Goal: Information Seeking & Learning: Learn about a topic

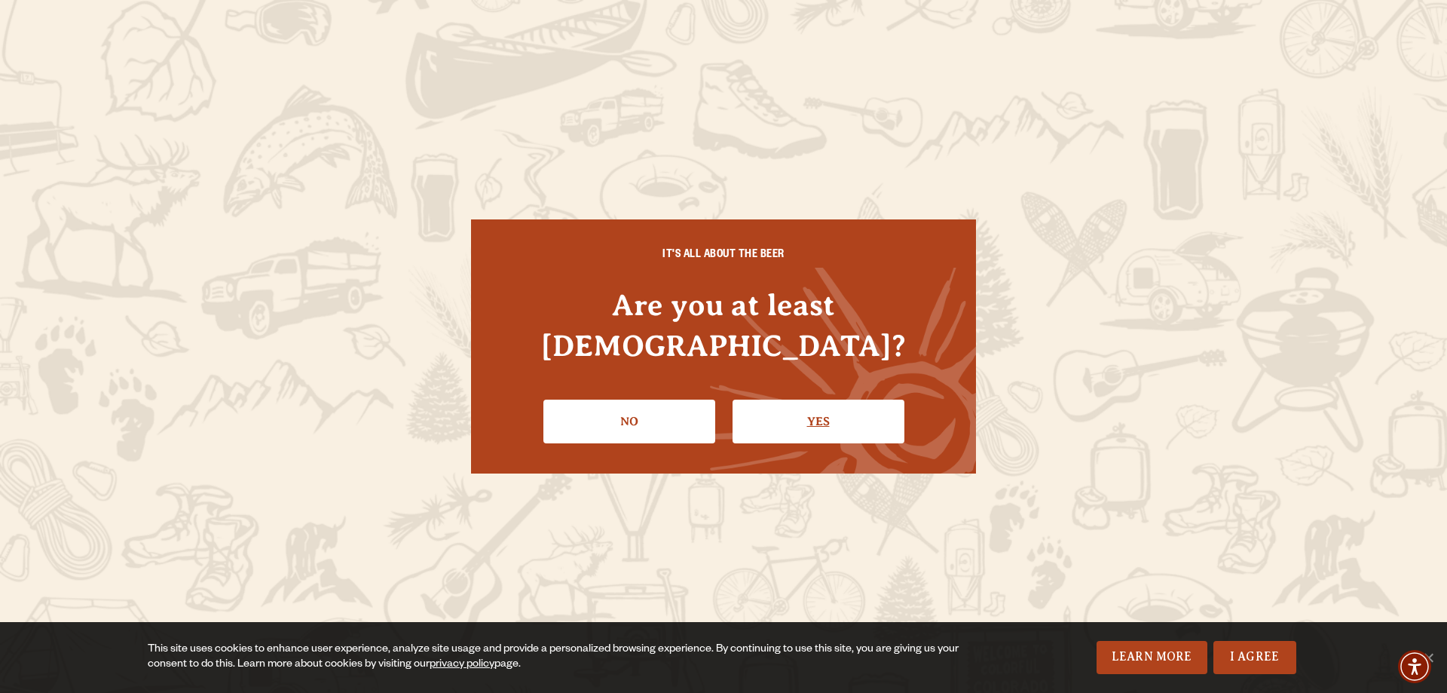
click at [775, 408] on link "Yes" at bounding box center [818, 421] width 172 height 44
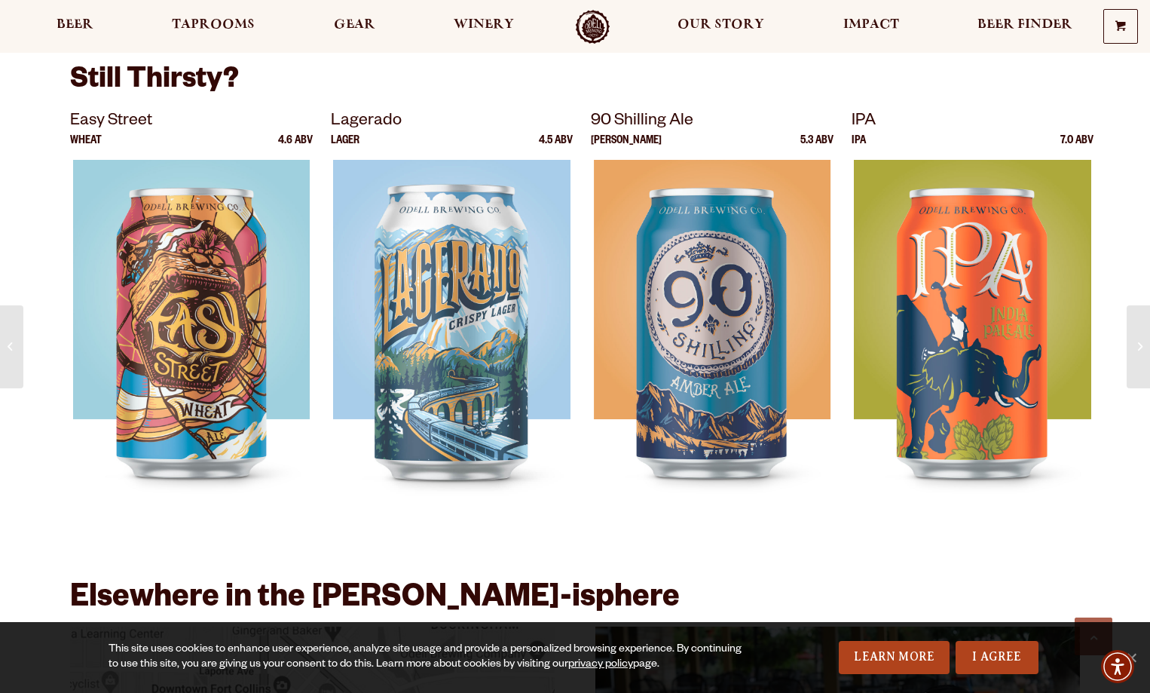
scroll to position [1507, 0]
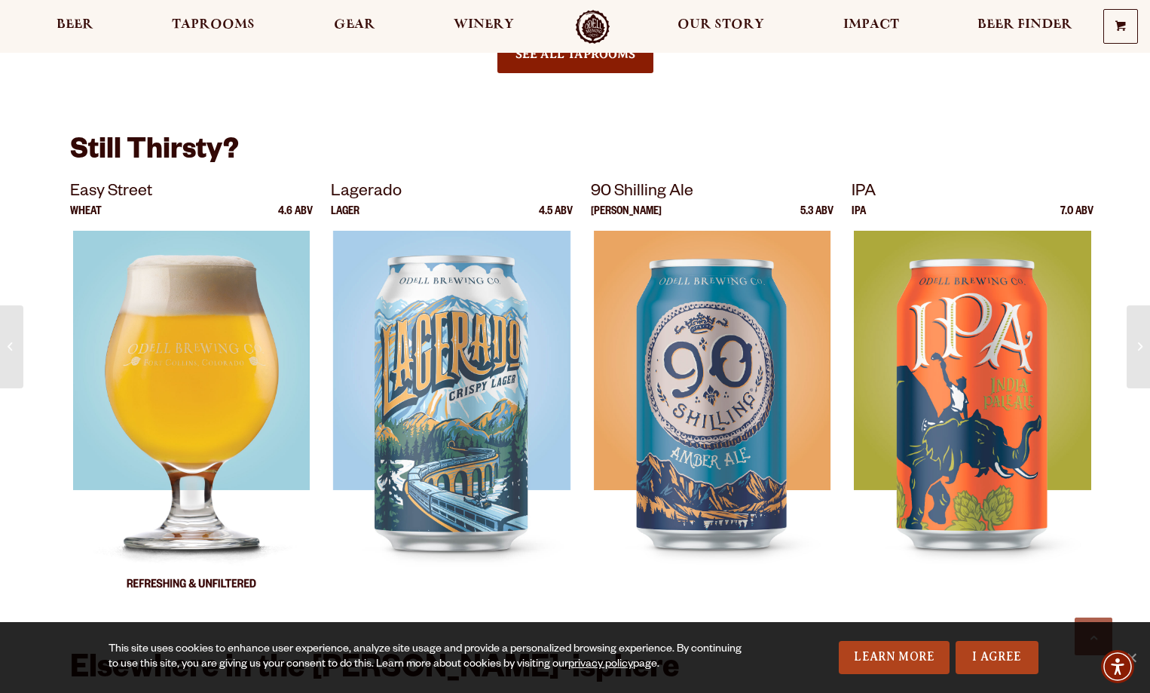
click at [263, 350] on div at bounding box center [191, 419] width 243 height 377
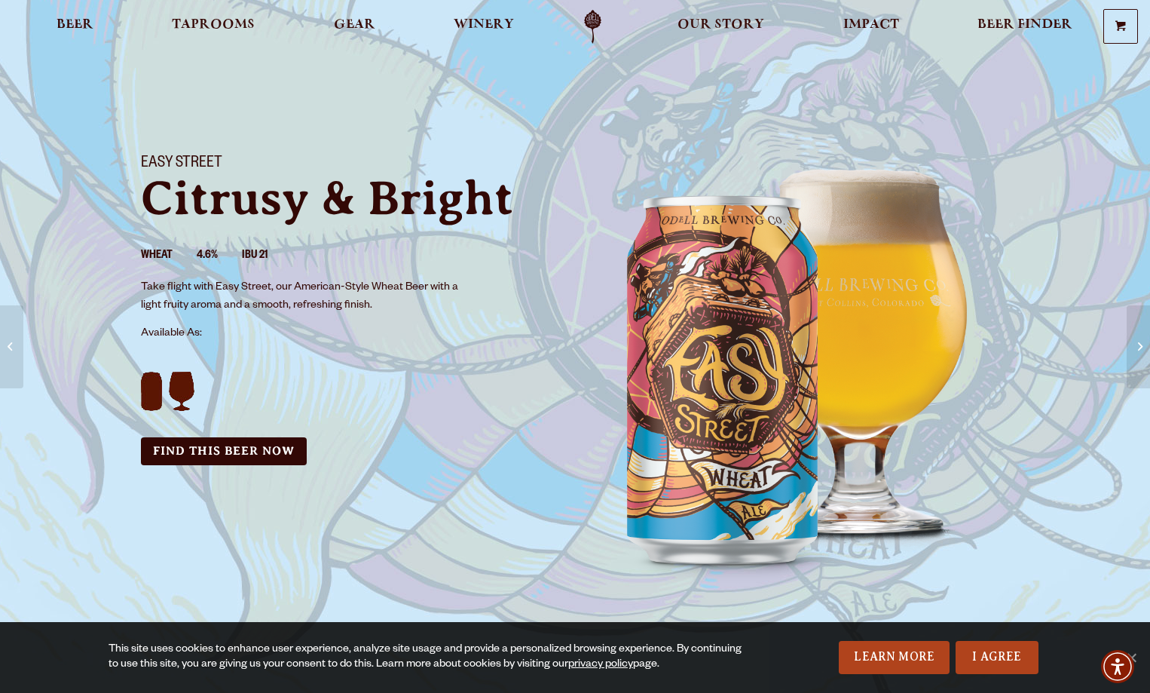
scroll to position [75, 0]
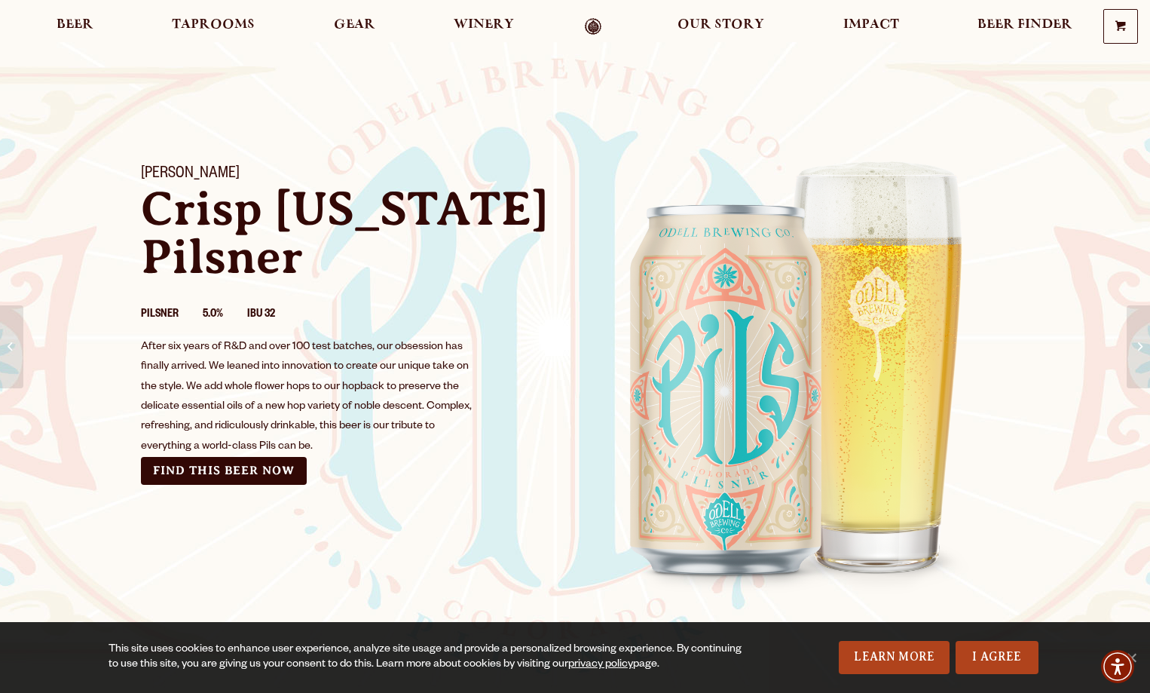
scroll to position [75, 0]
